Goal: Task Accomplishment & Management: Manage account settings

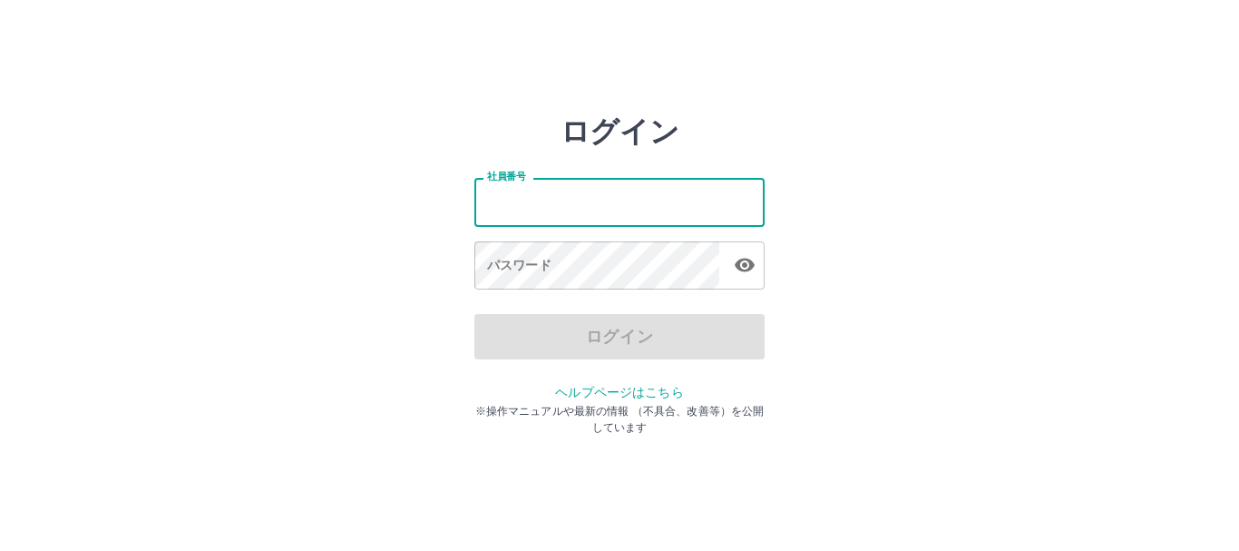
type input "*******"
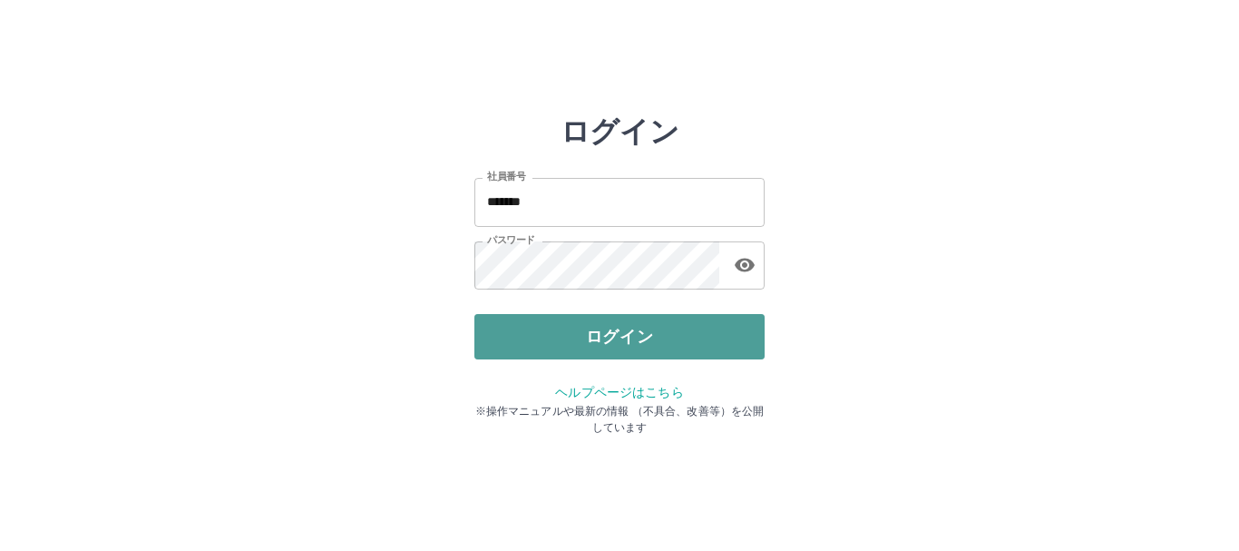
click at [609, 328] on button "ログイン" at bounding box center [620, 336] width 290 height 45
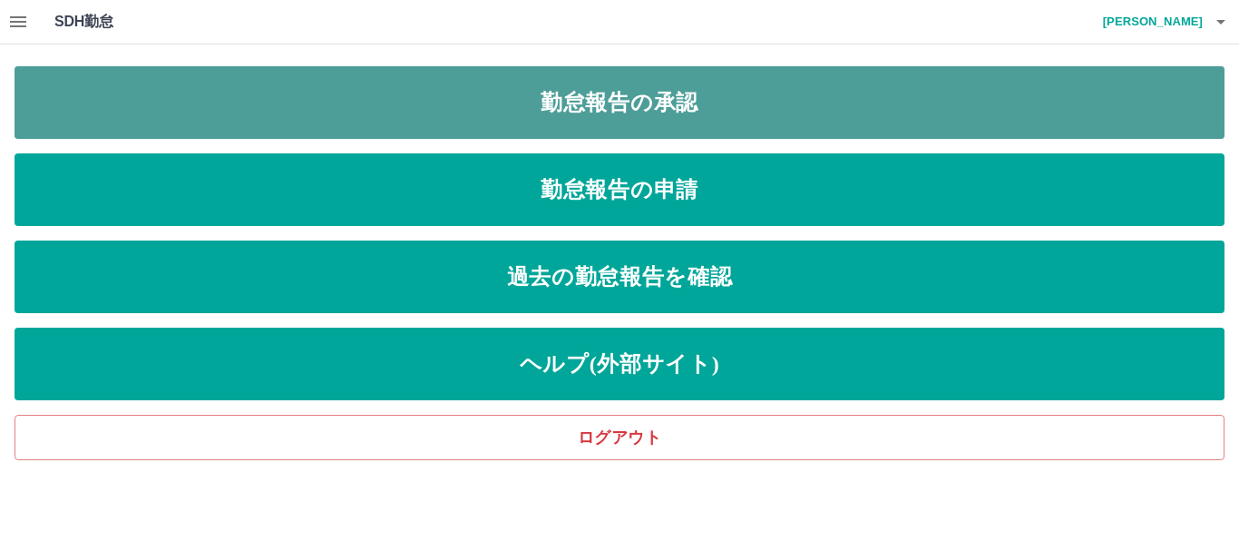
click at [543, 94] on link "勤怠報告の承認" at bounding box center [620, 102] width 1210 height 73
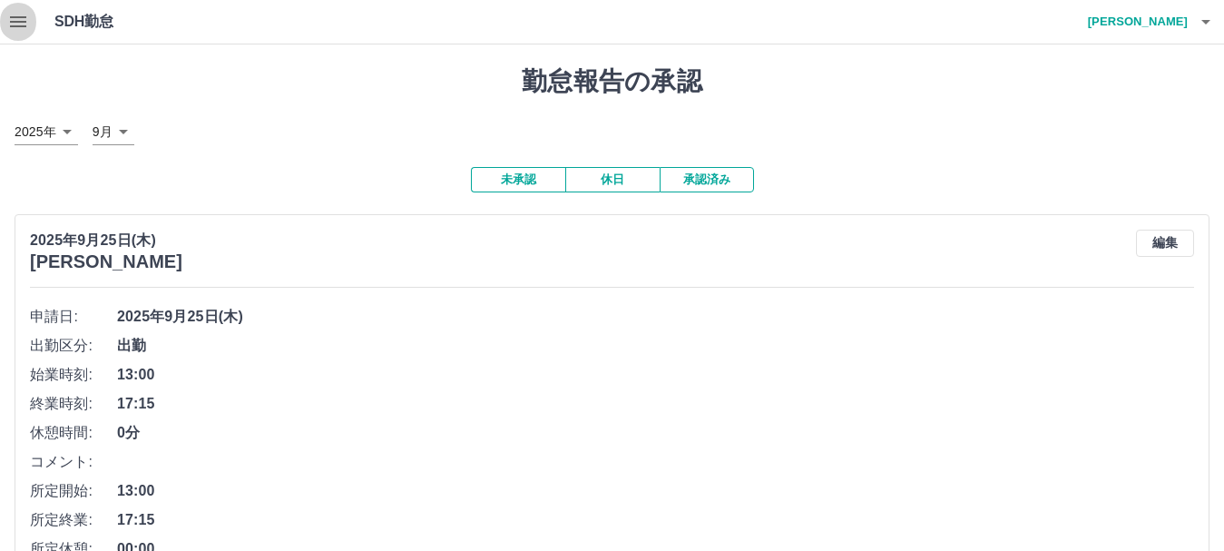
click at [14, 13] on icon "button" at bounding box center [18, 22] width 22 height 22
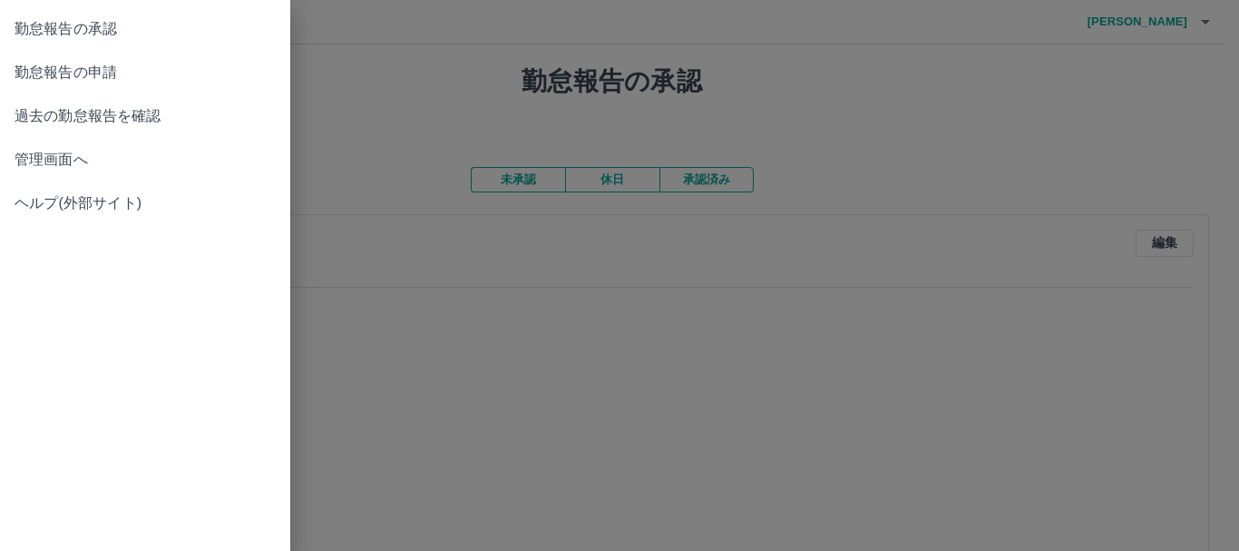
click at [51, 158] on span "管理画面へ" at bounding box center [145, 160] width 261 height 22
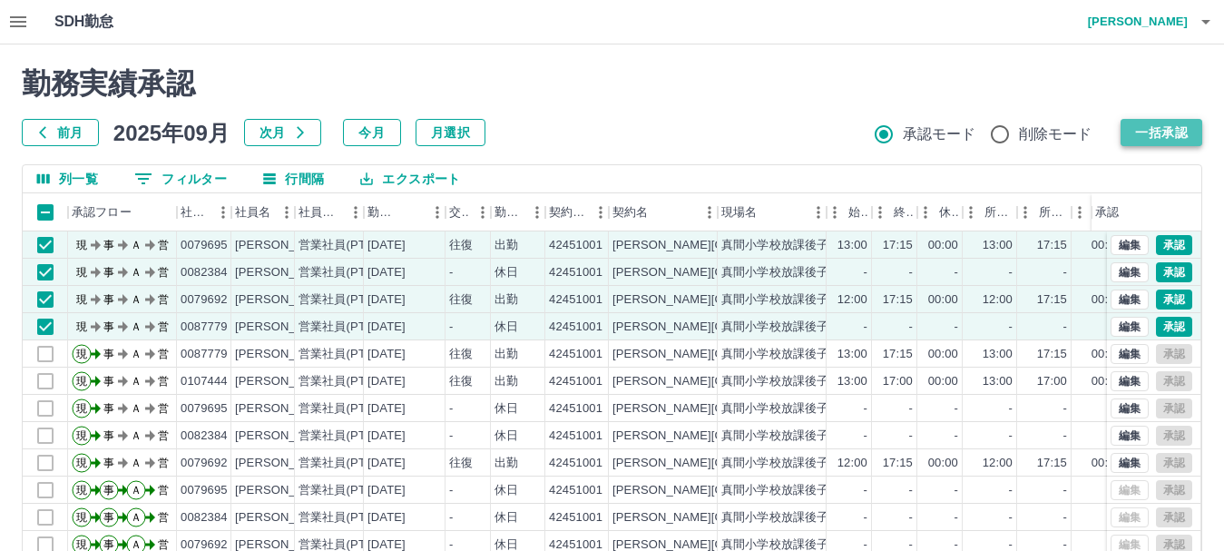
click at [1166, 127] on button "一括承認" at bounding box center [1162, 132] width 82 height 27
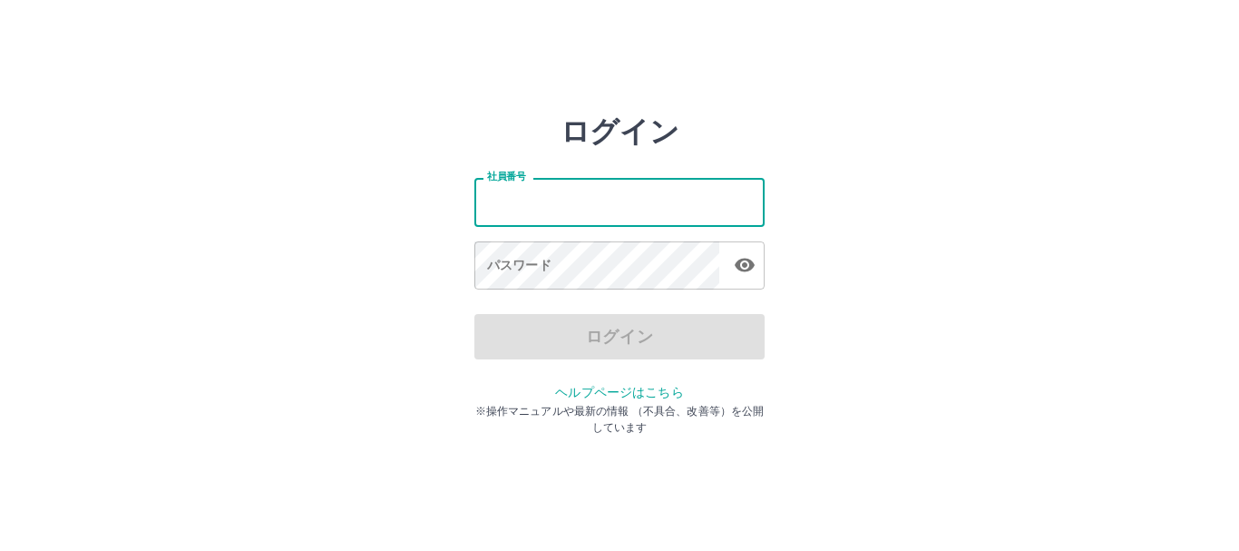
type input "*******"
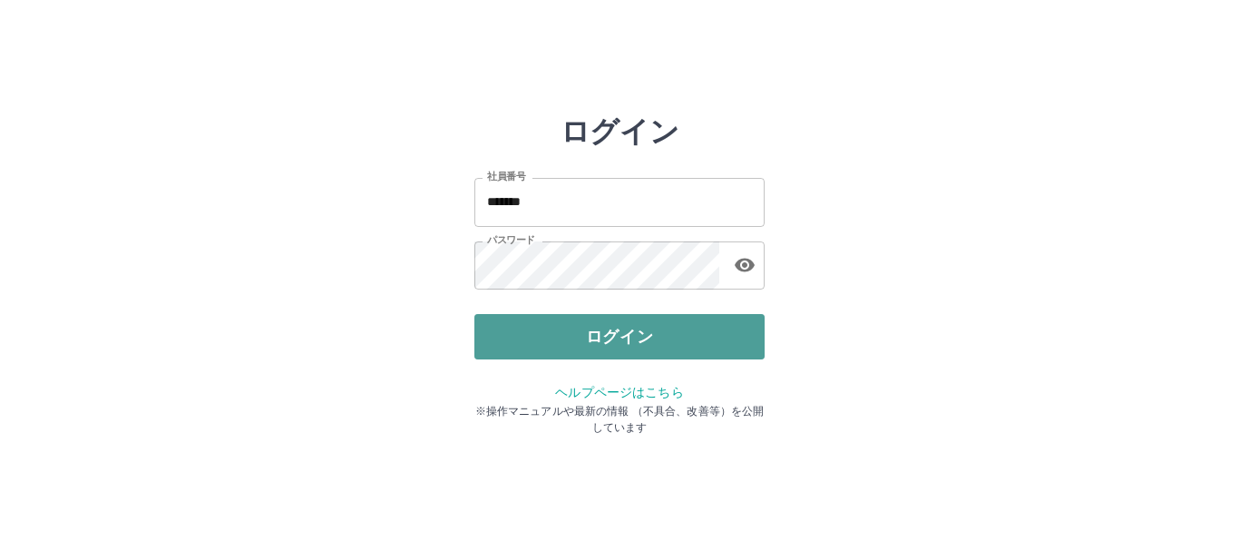
click at [546, 334] on button "ログイン" at bounding box center [620, 336] width 290 height 45
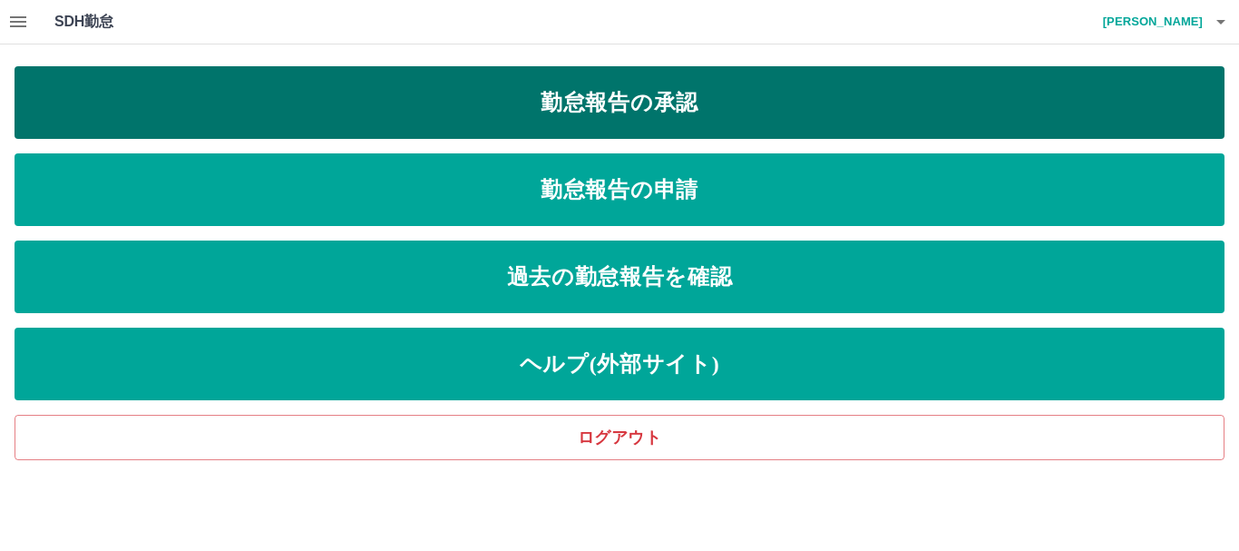
click at [521, 95] on link "勤怠報告の承認" at bounding box center [620, 102] width 1210 height 73
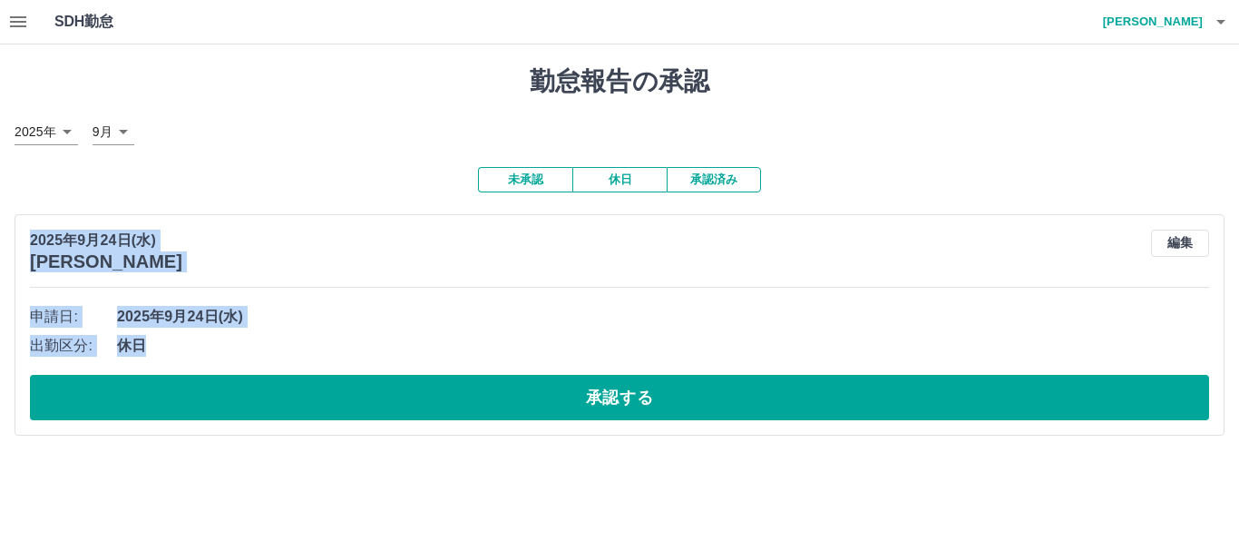
drag, startPoint x: 1228, startPoint y: 238, endPoint x: 1238, endPoint y: 348, distance: 111.1
click at [1238, 348] on div "勤怠報告の承認 2025年 **** 9月 * 未承認 休日 承認済み 2025年9月24日(水) 成田　直子 編集 申請日: 2025年9月24日(水) 出…" at bounding box center [619, 250] width 1239 height 413
click at [459, 296] on div "2025年9月24日(水) 成田　直子 編集 申請日: 2025年9月24日(水) 出勤区分: 休日 承認する" at bounding box center [620, 324] width 1210 height 221
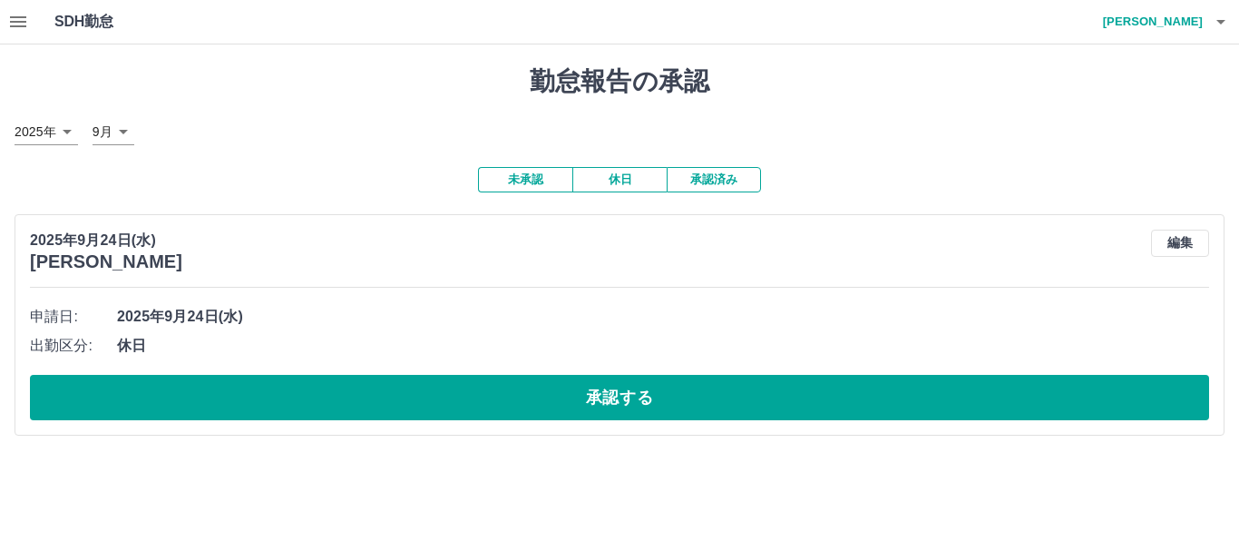
click at [23, 15] on icon "button" at bounding box center [18, 22] width 22 height 22
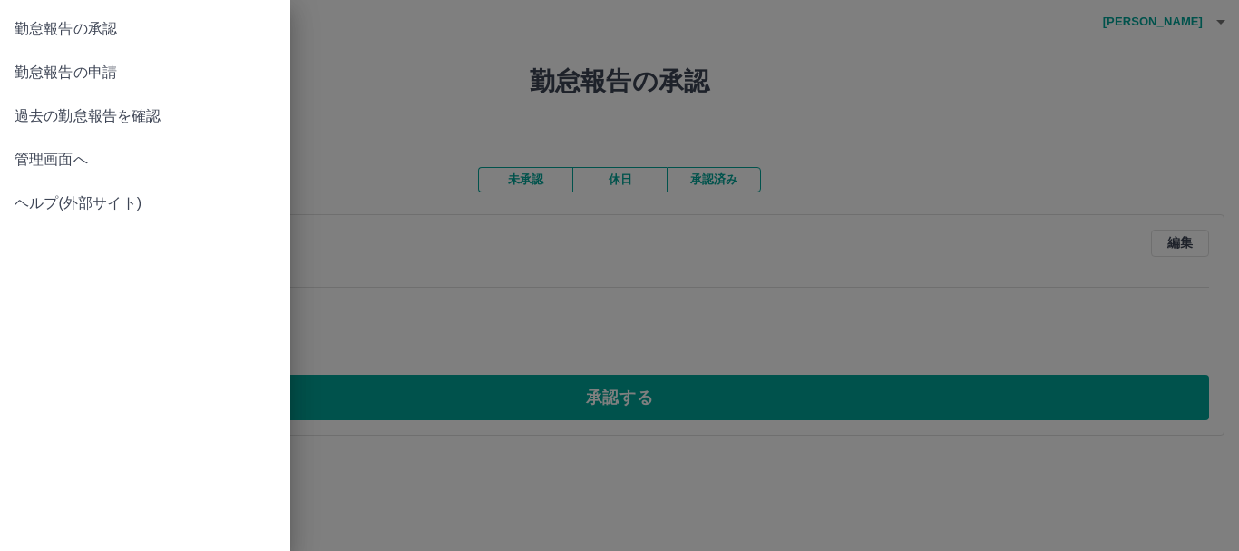
click at [45, 156] on span "管理画面へ" at bounding box center [145, 160] width 261 height 22
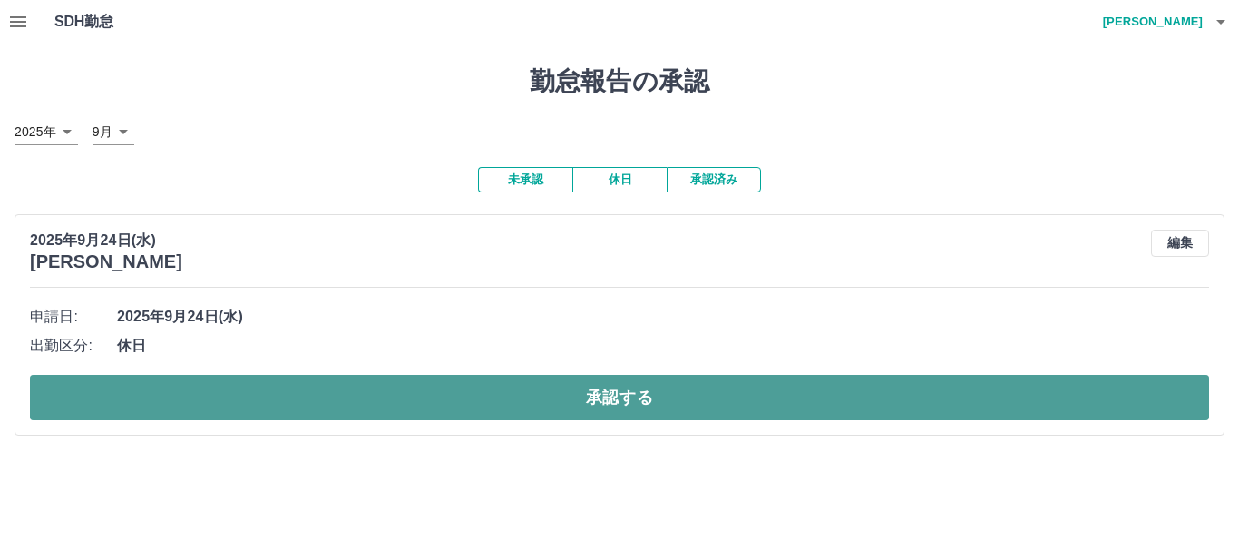
click at [494, 387] on button "承認する" at bounding box center [619, 397] width 1179 height 45
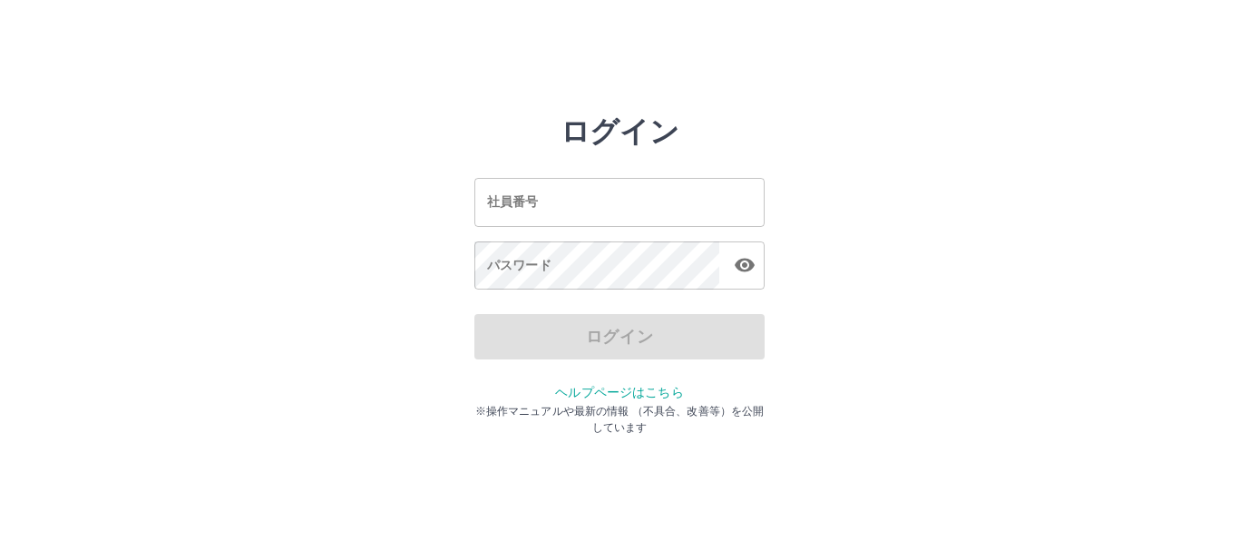
click at [521, 198] on input "社員番号" at bounding box center [620, 202] width 290 height 48
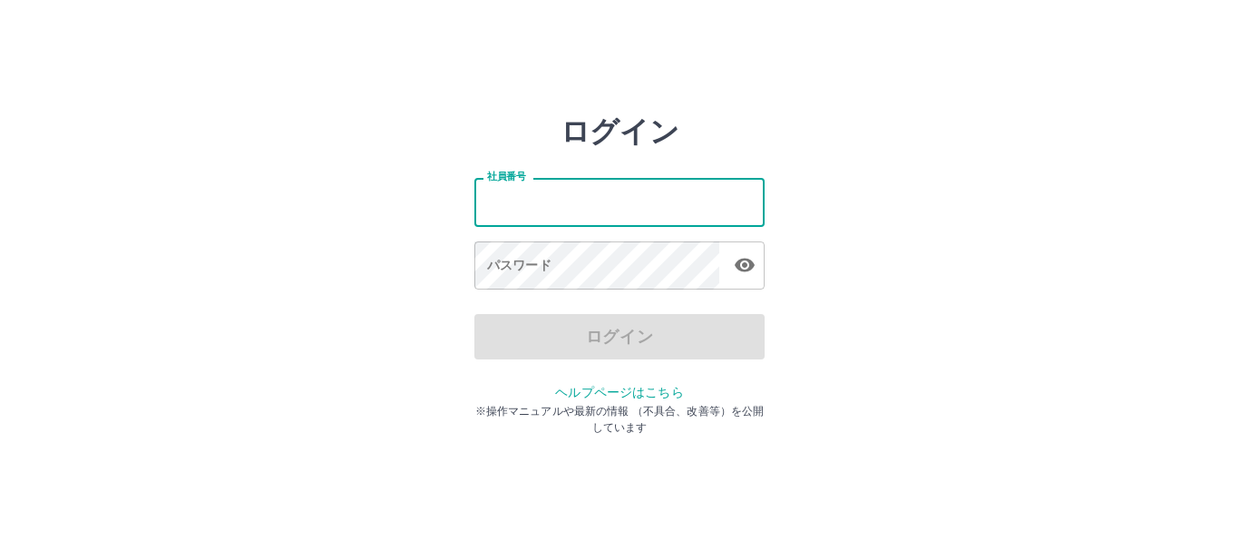
type input "*******"
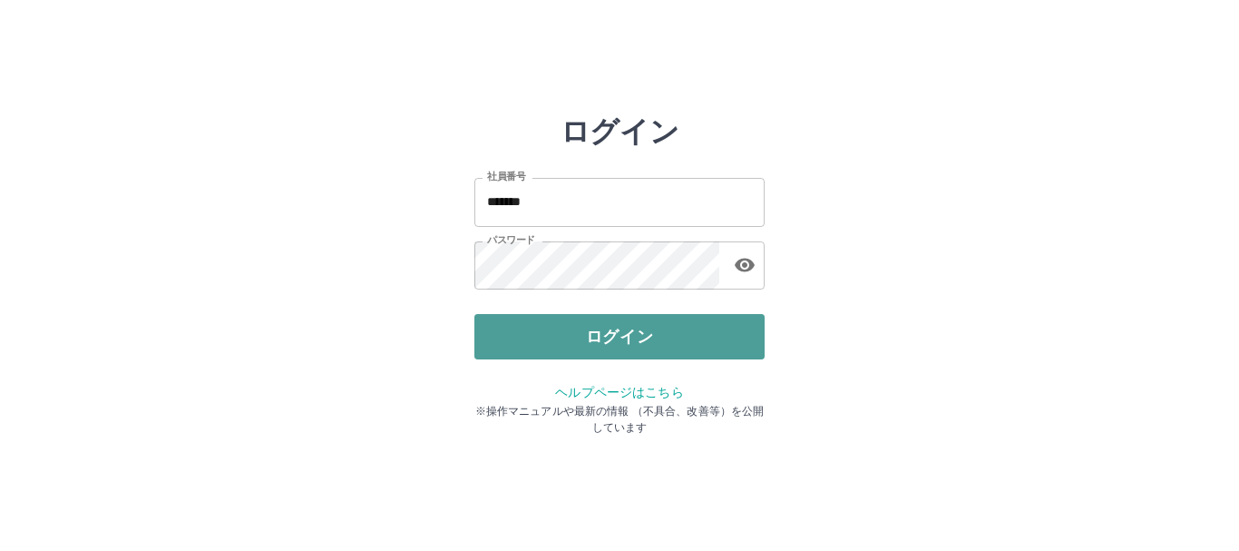
click at [592, 330] on button "ログイン" at bounding box center [620, 336] width 290 height 45
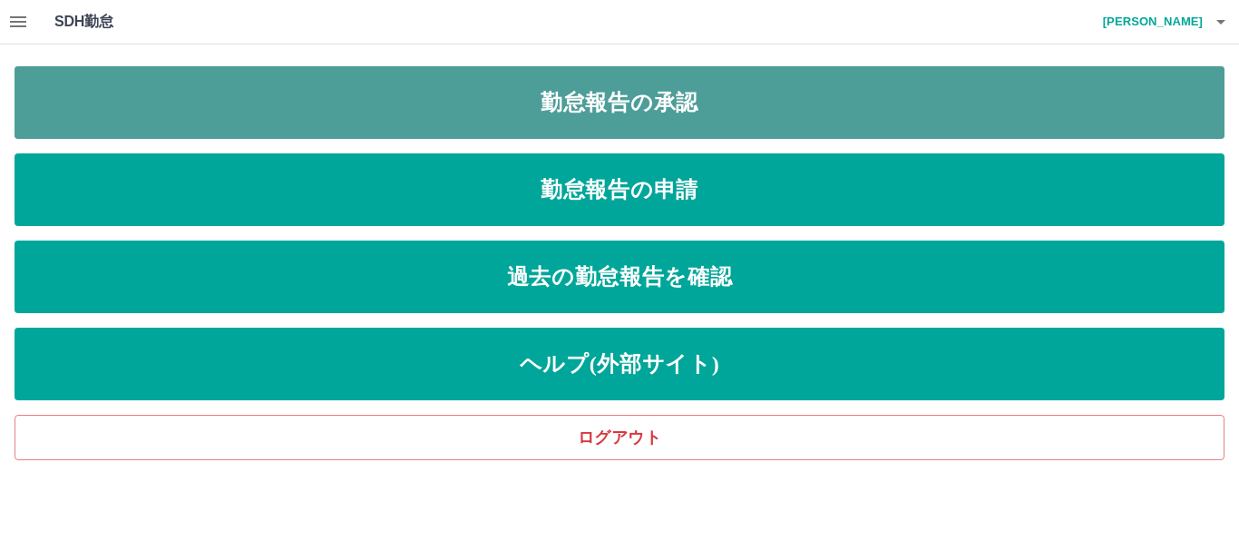
click at [600, 97] on link "勤怠報告の承認" at bounding box center [620, 102] width 1210 height 73
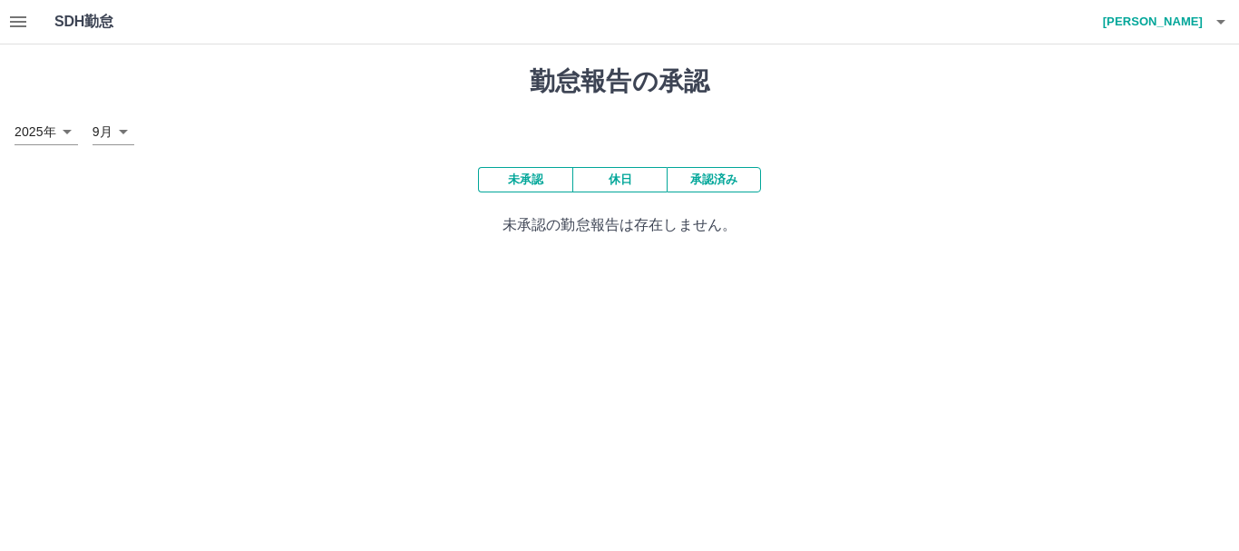
click at [21, 22] on icon "button" at bounding box center [18, 21] width 16 height 11
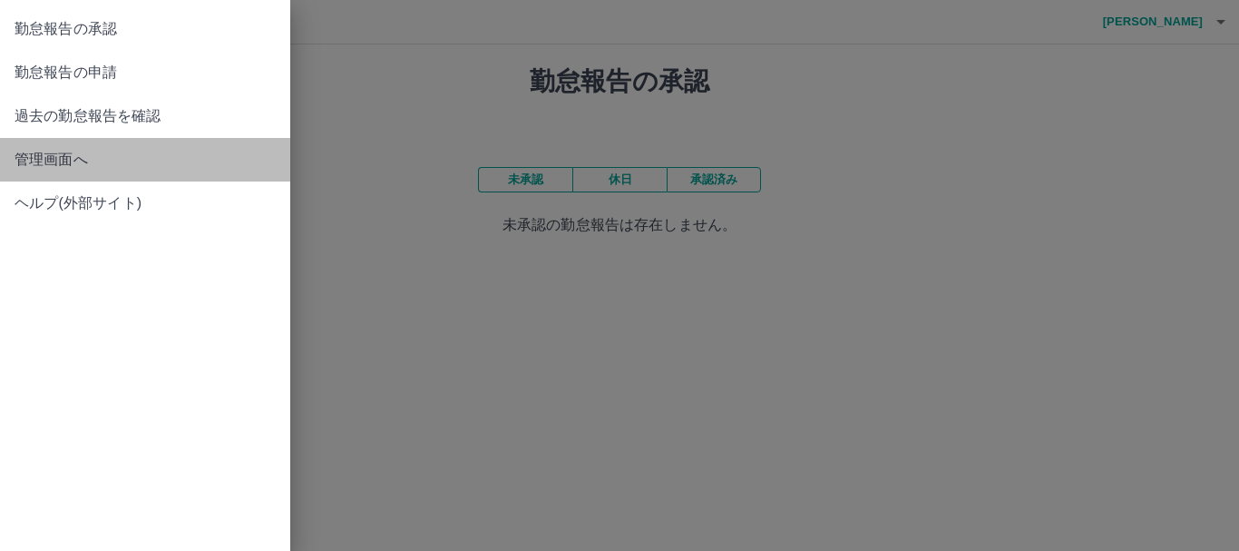
click at [44, 156] on span "管理画面へ" at bounding box center [145, 160] width 261 height 22
